Goal: Task Accomplishment & Management: Complete application form

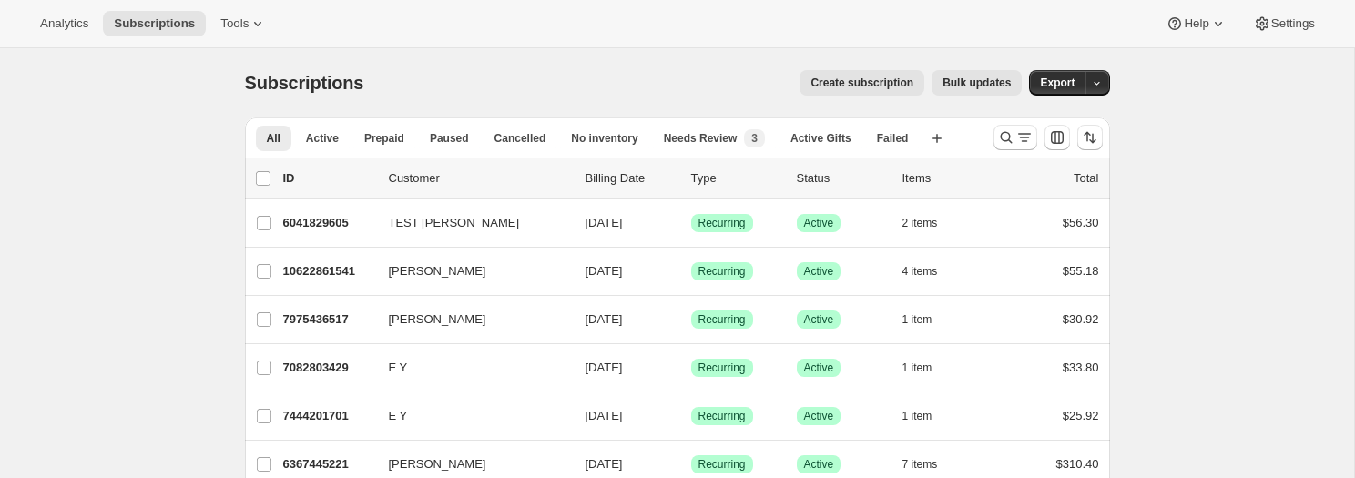
click at [859, 92] on button "Create subscription" at bounding box center [861, 82] width 125 height 25
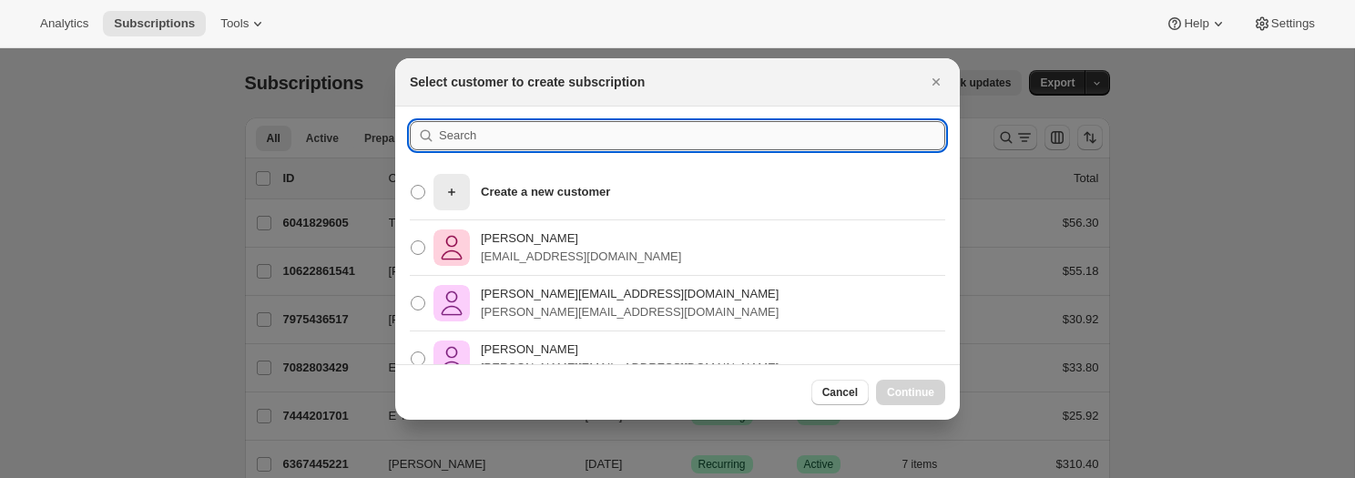
click at [556, 140] on input ":r8:" at bounding box center [692, 135] width 506 height 29
paste input "brian+archive@shopbundle.co"
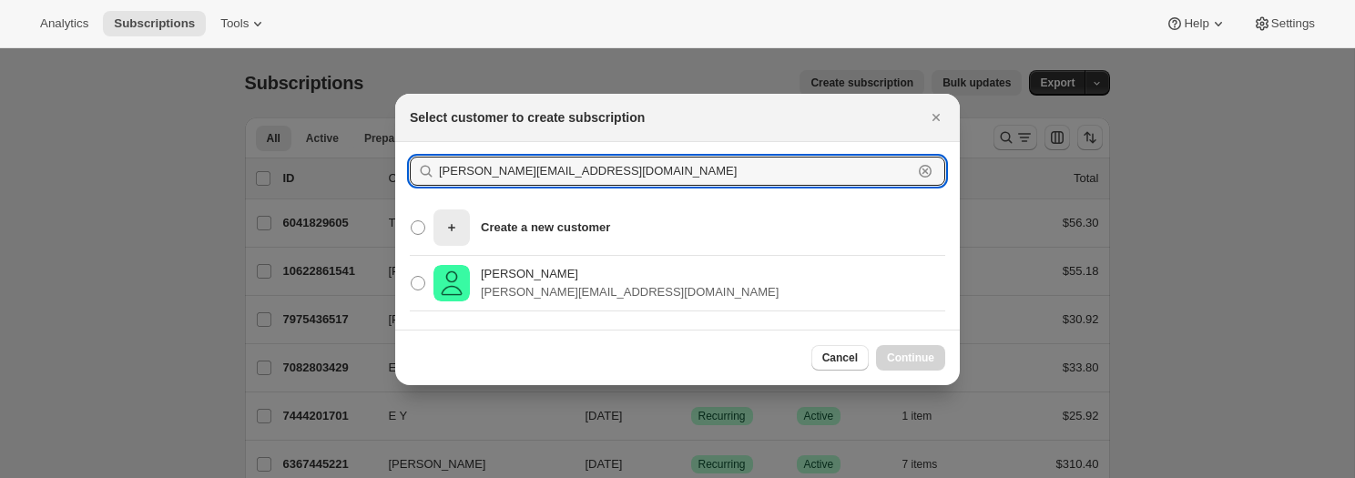
type input "brian+archive@shopbundle.co"
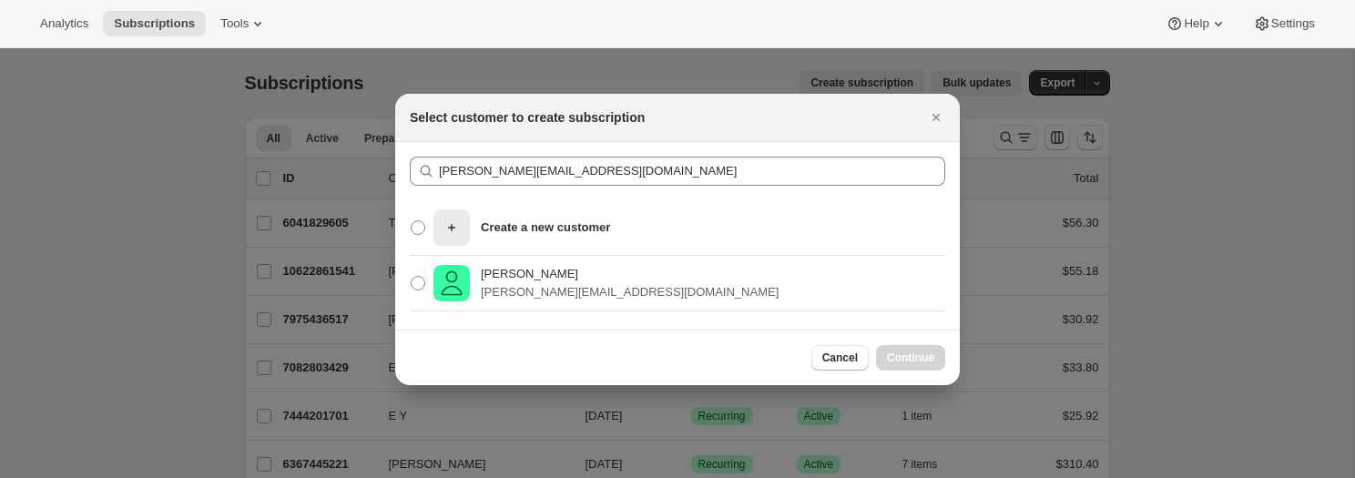
click at [661, 280] on div "Brian Singer brian+archive@shopbundle.co" at bounding box center [677, 284] width 564 height 56
click at [421, 283] on span ":r8:" at bounding box center [418, 283] width 15 height 15
click at [412, 277] on input "Brian Singer brian+archive@shopbundle.co" at bounding box center [411, 276] width 1 height 1
radio input "true"
click at [926, 351] on span "Continue" at bounding box center [910, 358] width 47 height 15
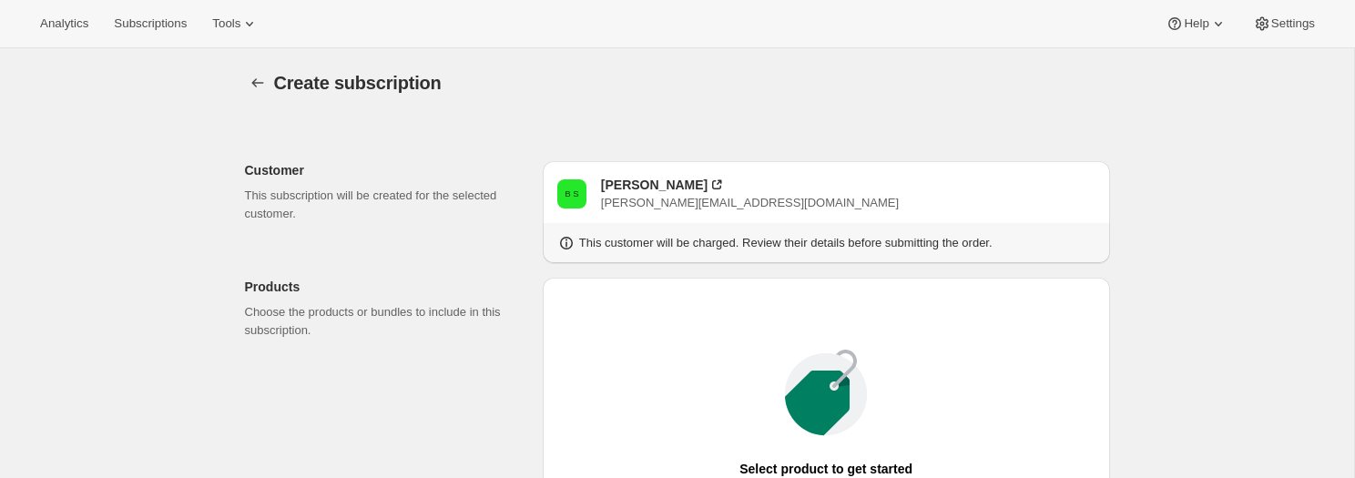
click at [271, 91] on div at bounding box center [259, 82] width 29 height 25
click at [252, 86] on icon "button" at bounding box center [258, 83] width 18 height 18
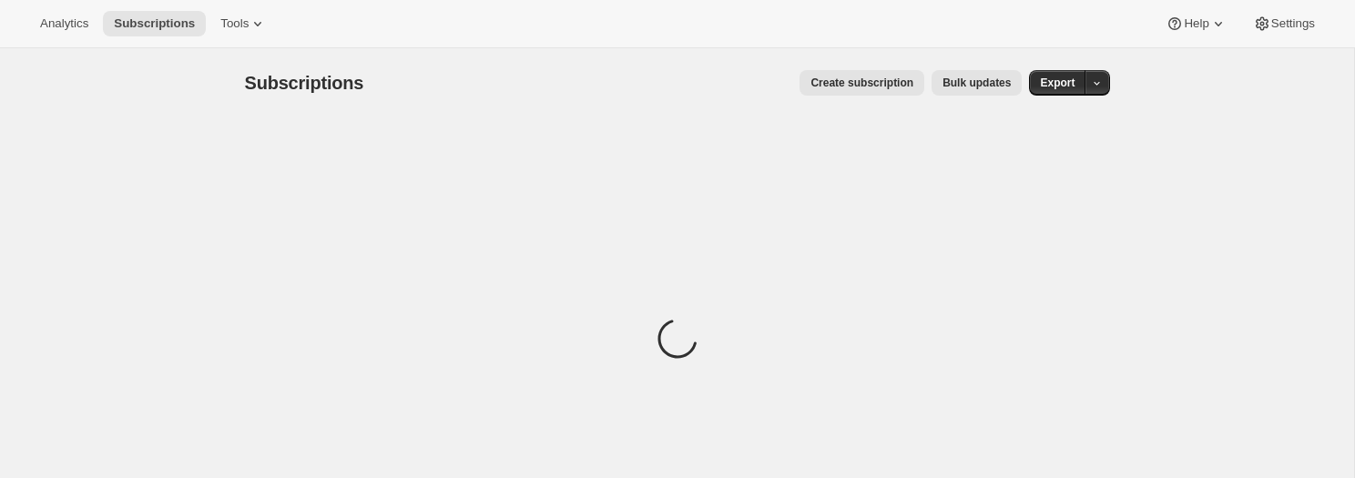
click at [839, 87] on span "Create subscription" at bounding box center [861, 83] width 103 height 15
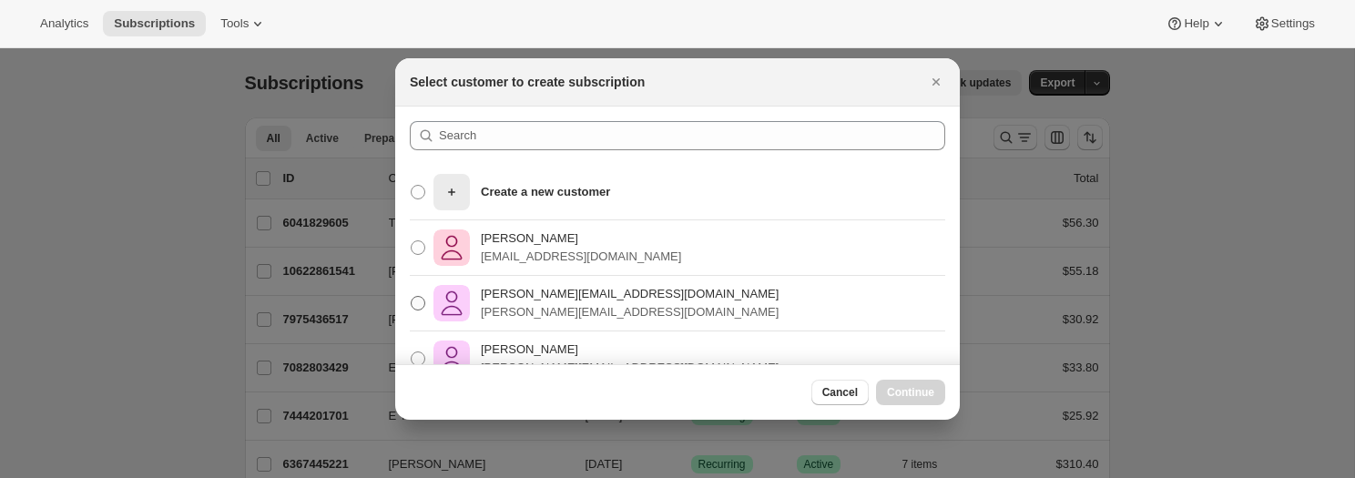
click at [627, 301] on p "brian+test@awtomatic.app" at bounding box center [630, 294] width 298 height 18
click at [412, 297] on input "brian+test@awtomatic.app brian+test@awtomatic.app" at bounding box center [411, 296] width 1 height 1
radio input "true"
click at [898, 391] on span "Continue" at bounding box center [910, 392] width 47 height 15
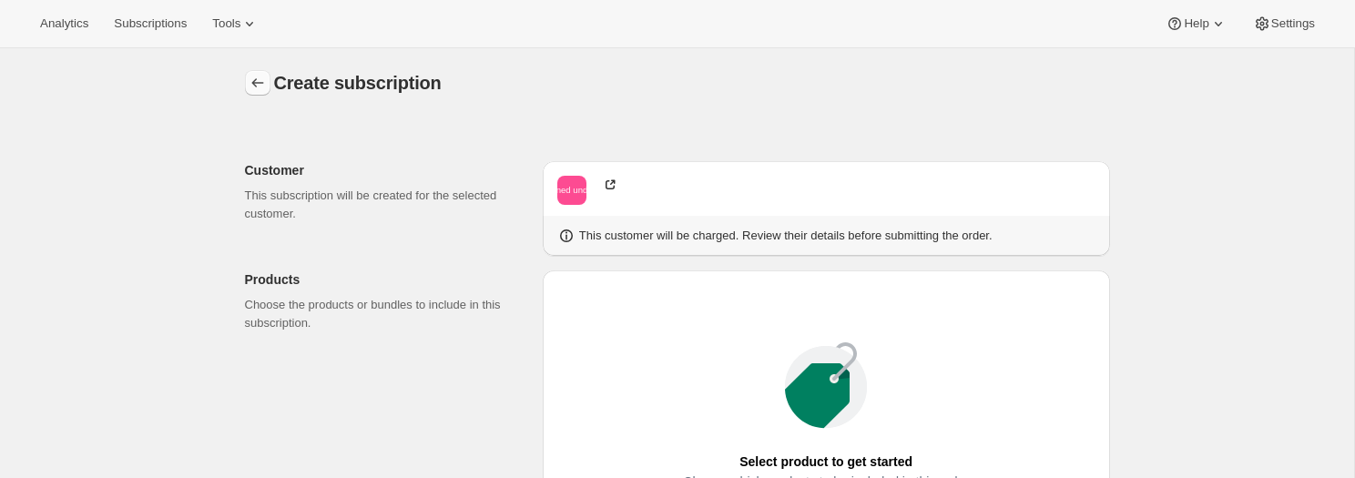
click at [252, 79] on icon "button" at bounding box center [258, 83] width 18 height 18
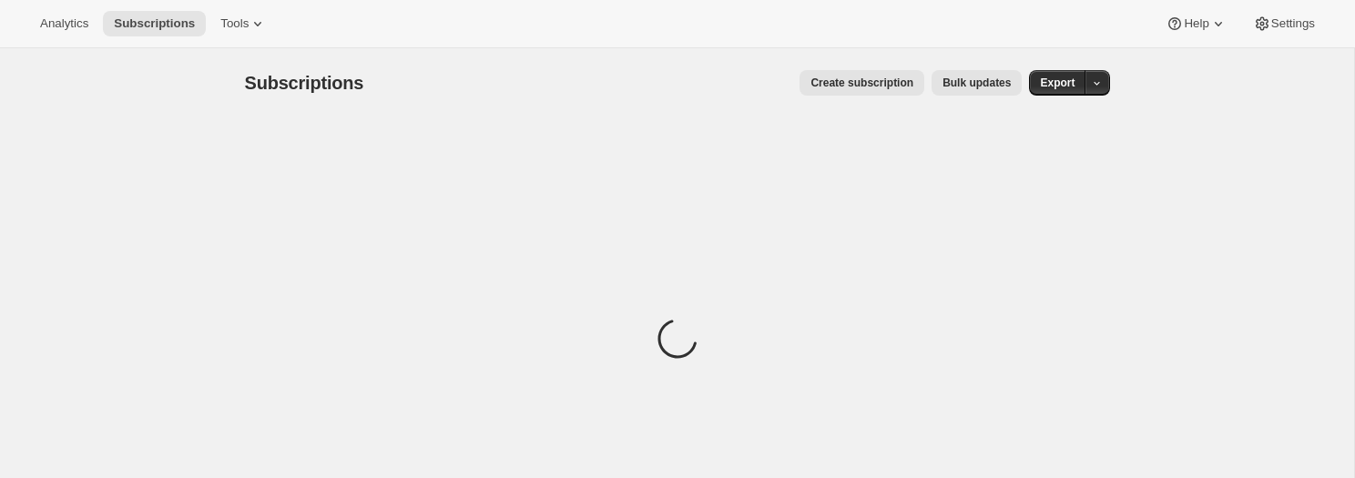
click at [845, 81] on span "Create subscription" at bounding box center [861, 83] width 103 height 15
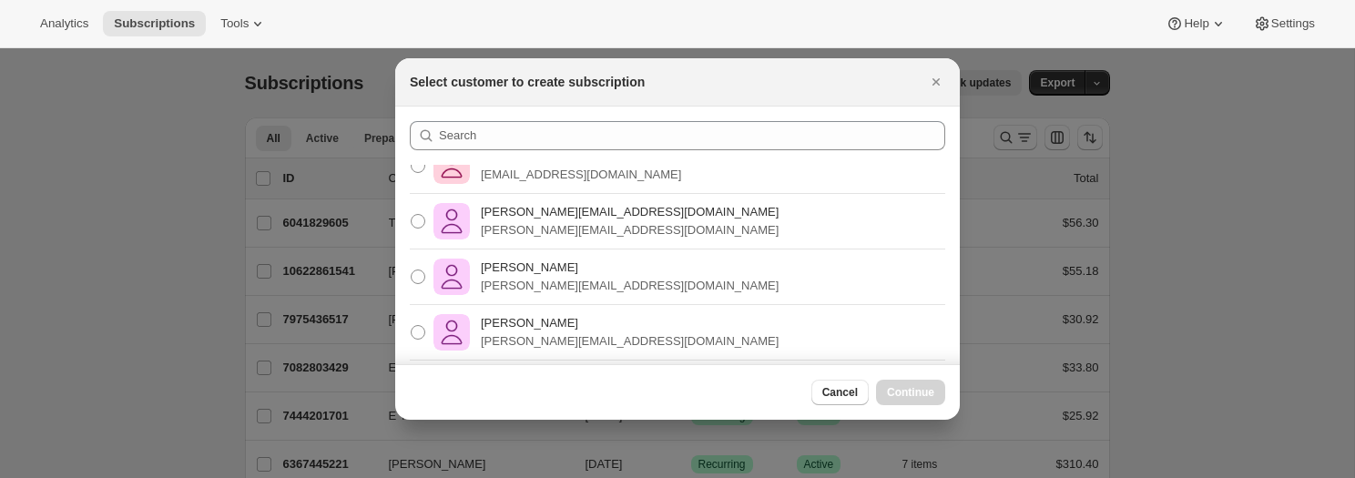
scroll to position [90, 0]
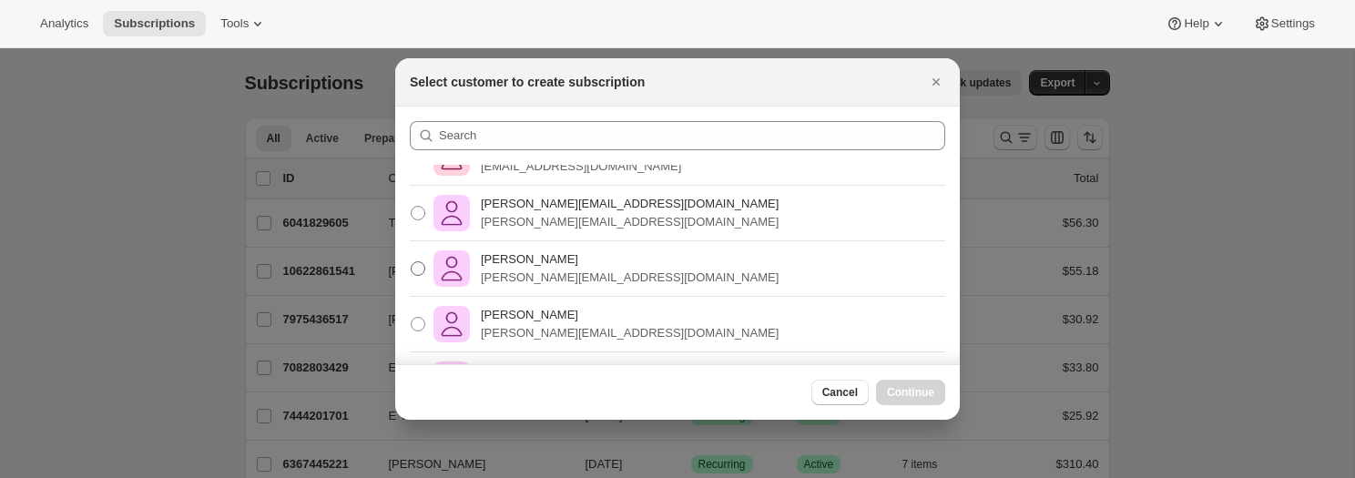
click at [642, 263] on p "[PERSON_NAME]" at bounding box center [630, 259] width 298 height 18
click at [412, 262] on input "Adrian Andrade adrian+apothercary@awtomatic.app" at bounding box center [411, 261] width 1 height 1
radio input "true"
click at [887, 387] on span "Continue" at bounding box center [910, 392] width 47 height 15
